Goal: Information Seeking & Learning: Learn about a topic

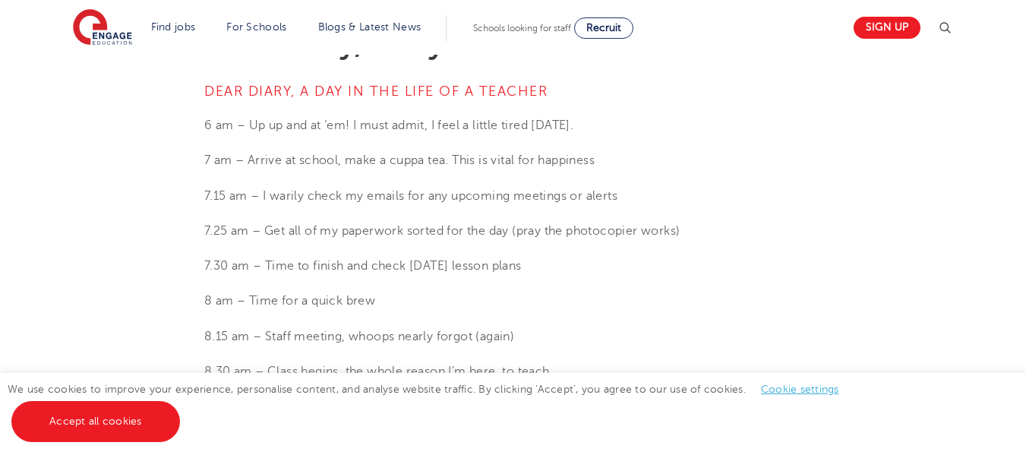
scroll to position [450, 0]
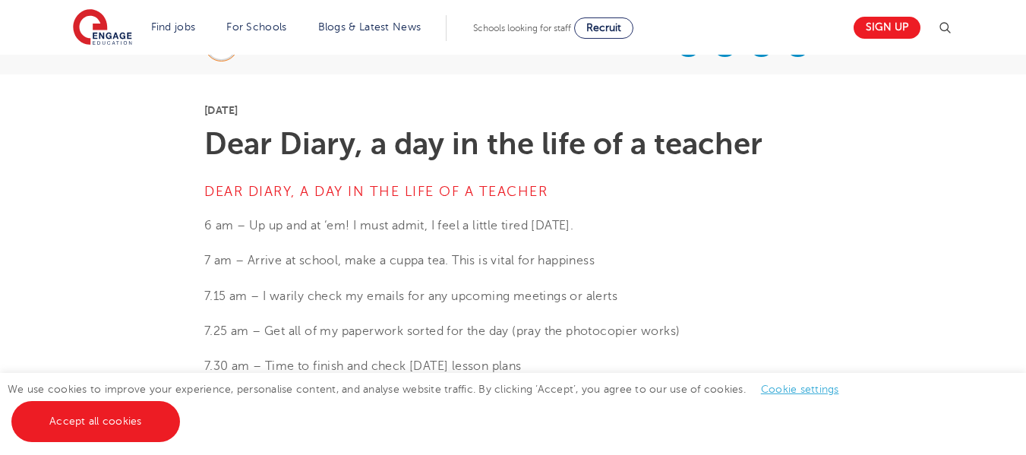
scroll to position [415, 0]
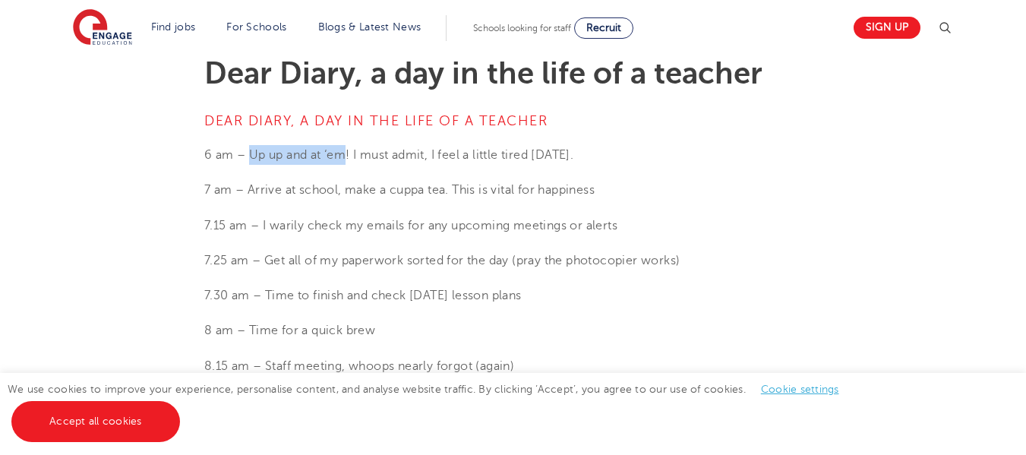
drag, startPoint x: 351, startPoint y: 154, endPoint x: 252, endPoint y: 152, distance: 98.8
click at [252, 152] on p "6 am – Up up and at ‘em! I must admit, I feel a little tired [DATE]." at bounding box center [512, 155] width 617 height 20
copy p "Up up and at ‘em"
click at [292, 226] on p "7.15 am – I warily check my emails for any upcoming meetings or alerts" at bounding box center [512, 226] width 617 height 20
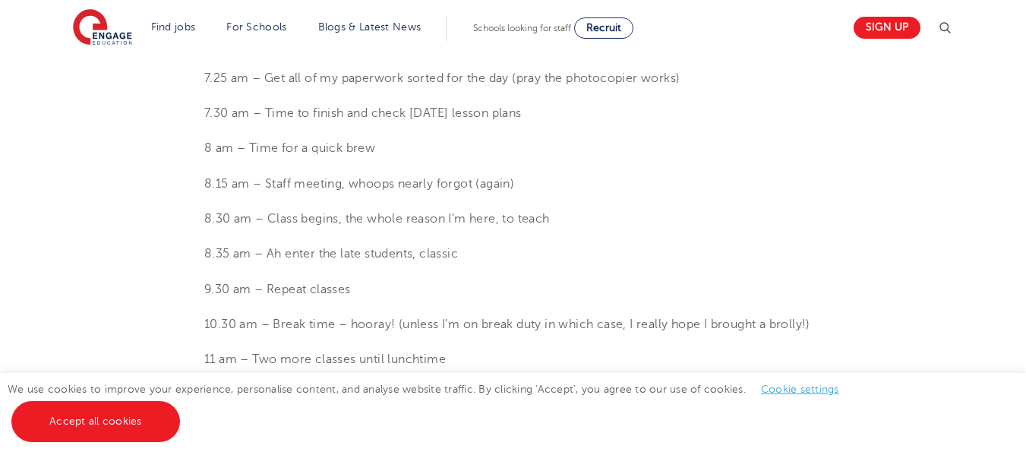
scroll to position [628, 0]
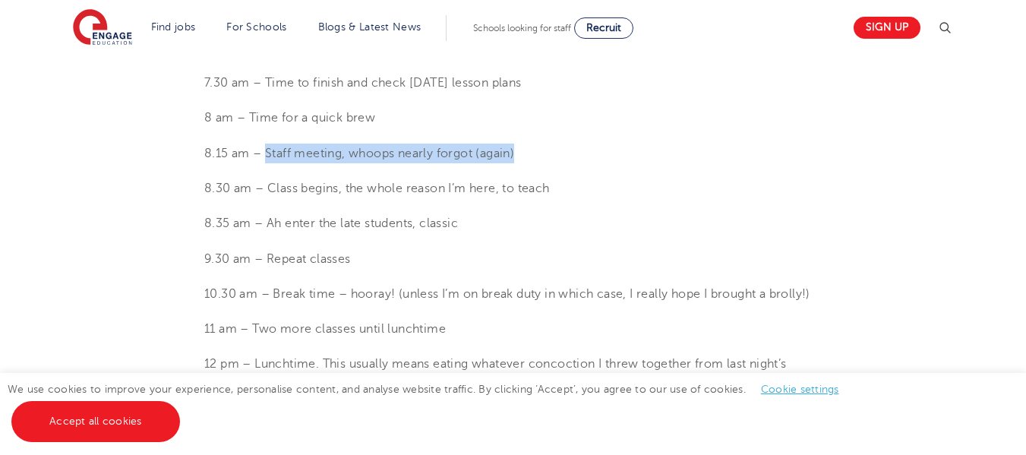
drag, startPoint x: 267, startPoint y: 153, endPoint x: 520, endPoint y: 162, distance: 253.1
click at [520, 162] on p "8.15 am – Staff meeting, whoops nearly forgot (again)" at bounding box center [512, 154] width 617 height 20
copy p "Staff meeting, whoops nearly forgot (again)"
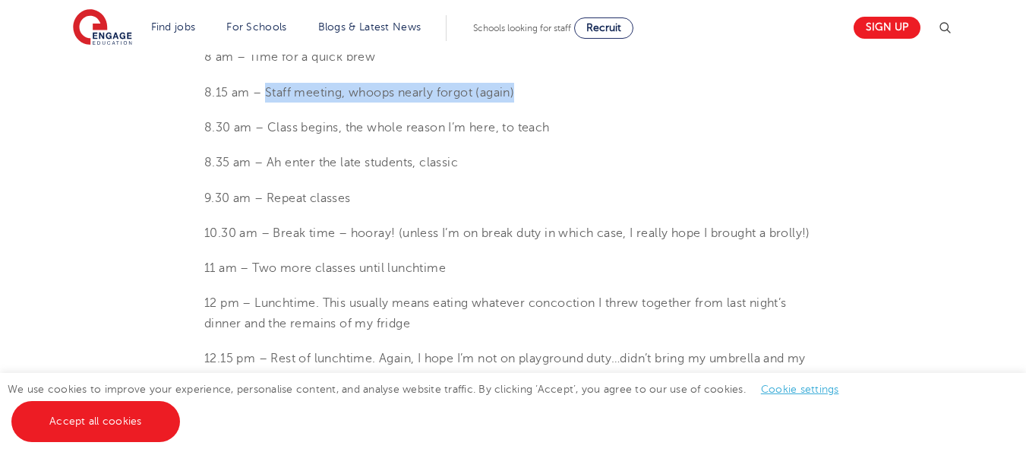
scroll to position [719, 0]
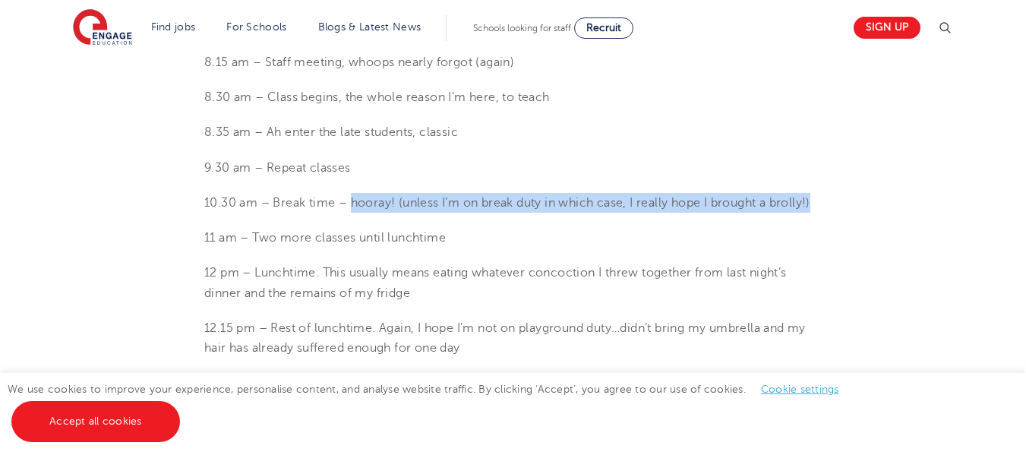
drag, startPoint x: 823, startPoint y: 191, endPoint x: 351, endPoint y: 193, distance: 471.7
click at [351, 193] on section "[DATE] Dear Diary, a day in the life of a teacher Dear Diary, a day in the life…" at bounding box center [512, 392] width 921 height 1385
copy p "hooray! (unless I’m on break duty in which case, I really hope I brought a brol…"
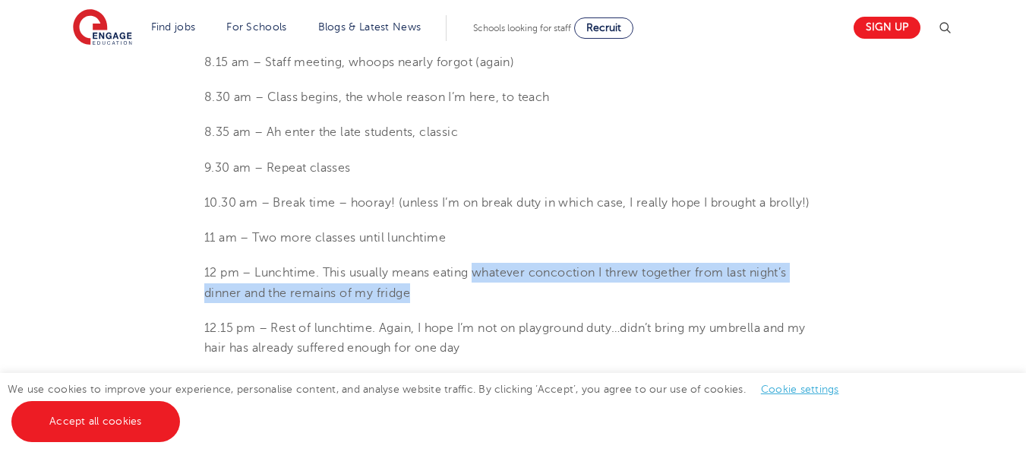
drag, startPoint x: 475, startPoint y: 274, endPoint x: 586, endPoint y: 289, distance: 111.2
click at [586, 289] on p "12 pm – Lunchtime. This usually means eating whatever concoction I threw togeth…" at bounding box center [512, 283] width 617 height 40
copy p "whatever concoction I threw together from last night’s dinner and the remains o…"
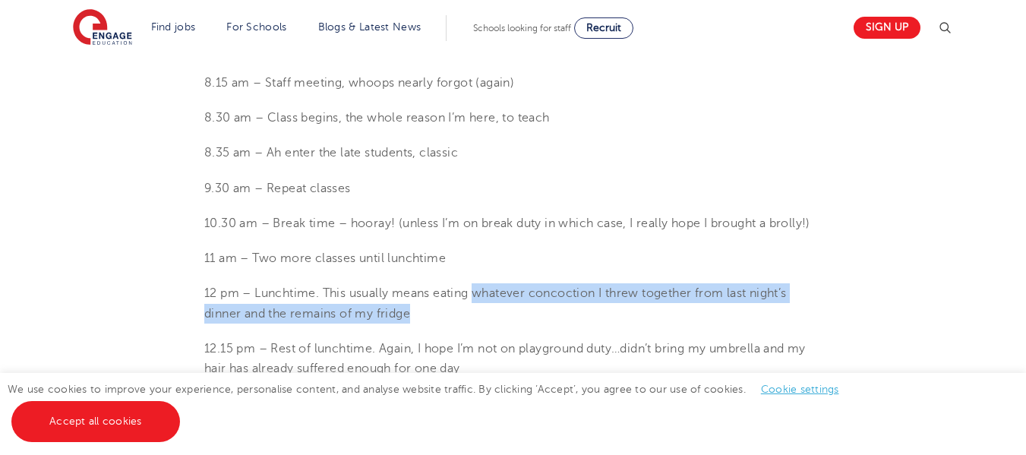
scroll to position [668, 0]
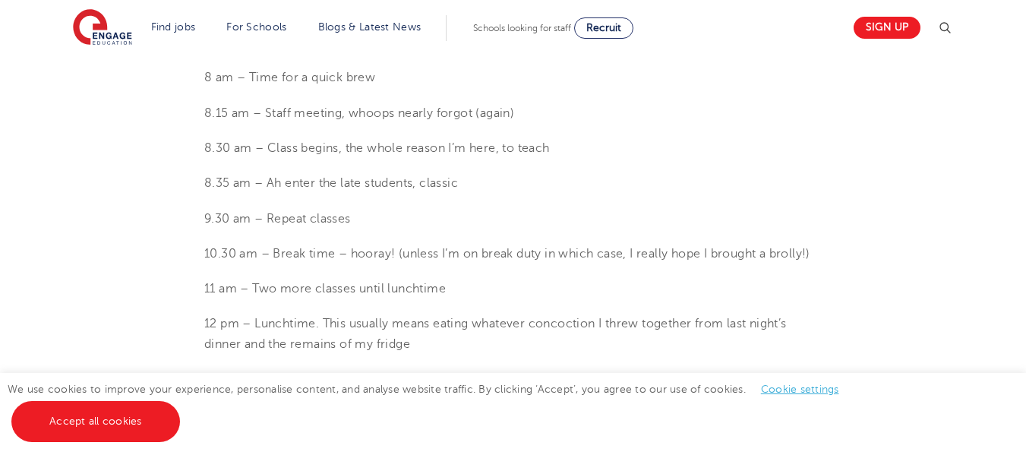
click at [681, 135] on section "[DATE] Dear Diary, a day in the life of a teacher Dear Diary, a day in the life…" at bounding box center [512, 443] width 921 height 1385
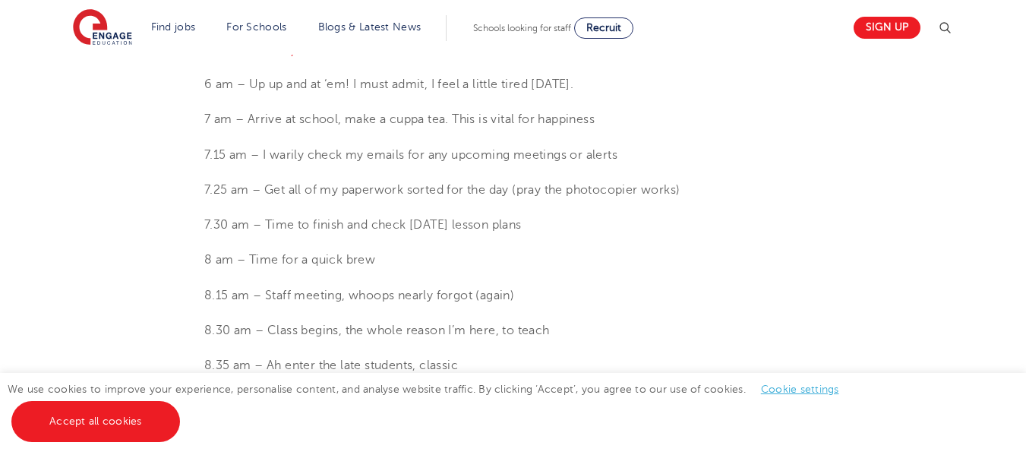
scroll to position [456, 0]
